Goal: Go to known website: Go to known website

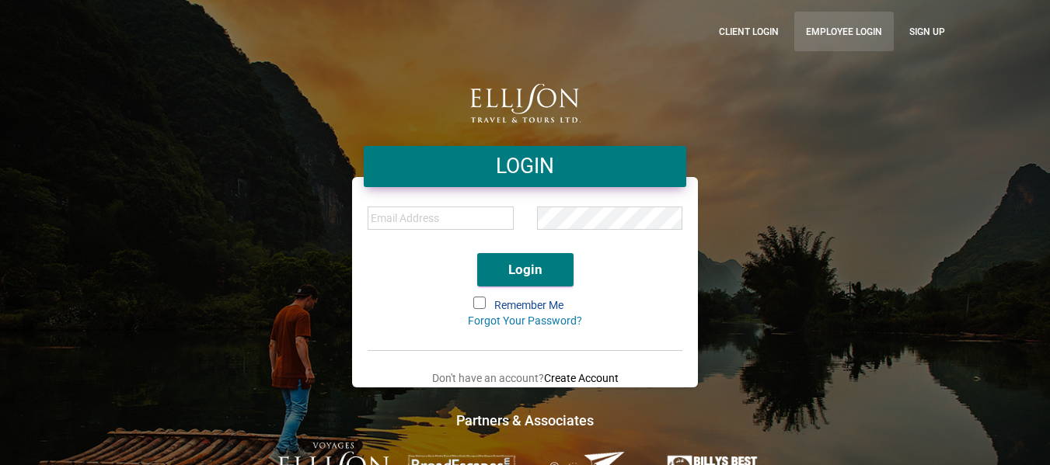
click at [827, 22] on link "Employee Login" at bounding box center [843, 32] width 99 height 40
